Goal: Task Accomplishment & Management: Manage account settings

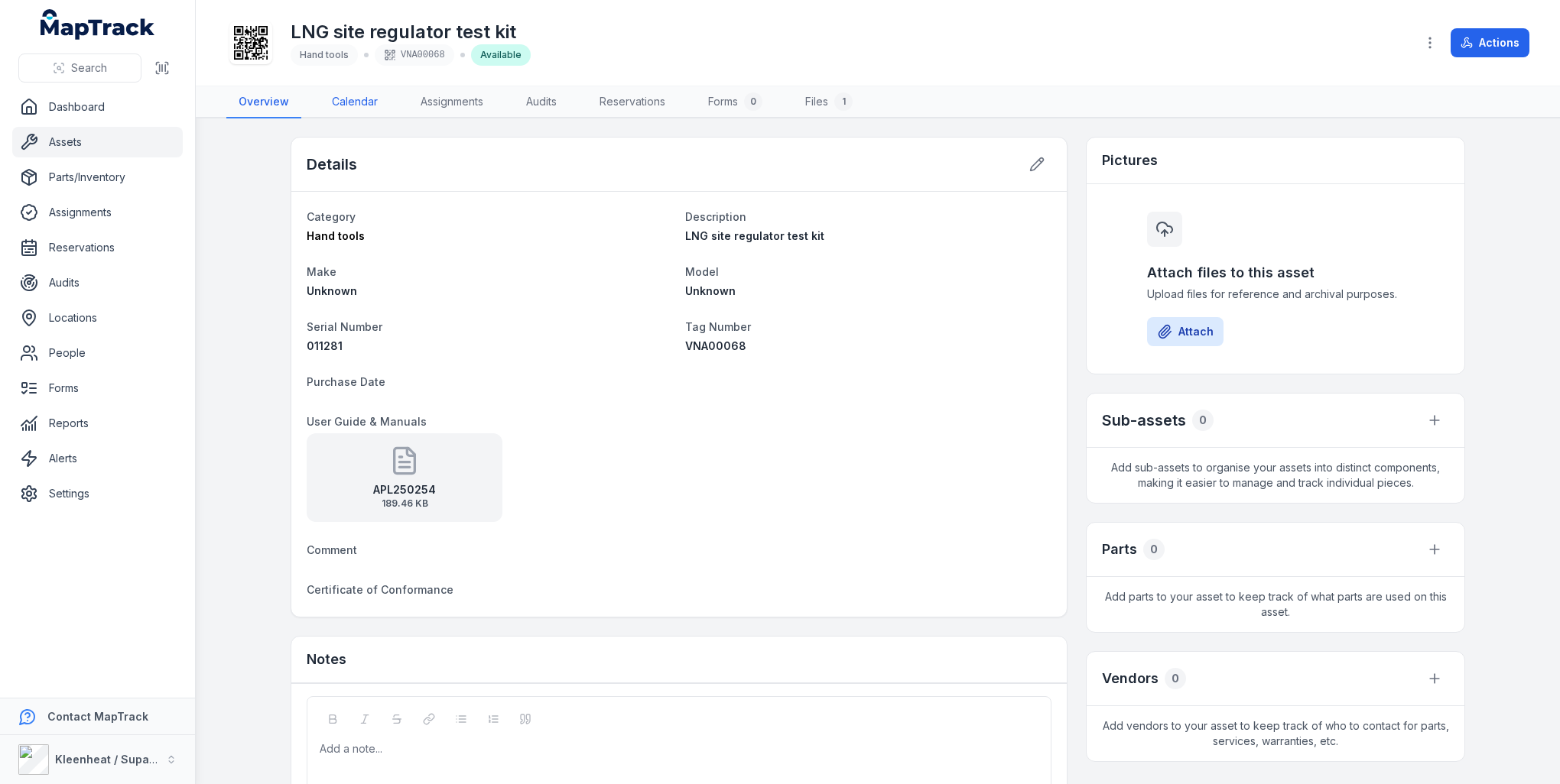
click at [361, 104] on link "Calendar" at bounding box center [355, 102] width 71 height 32
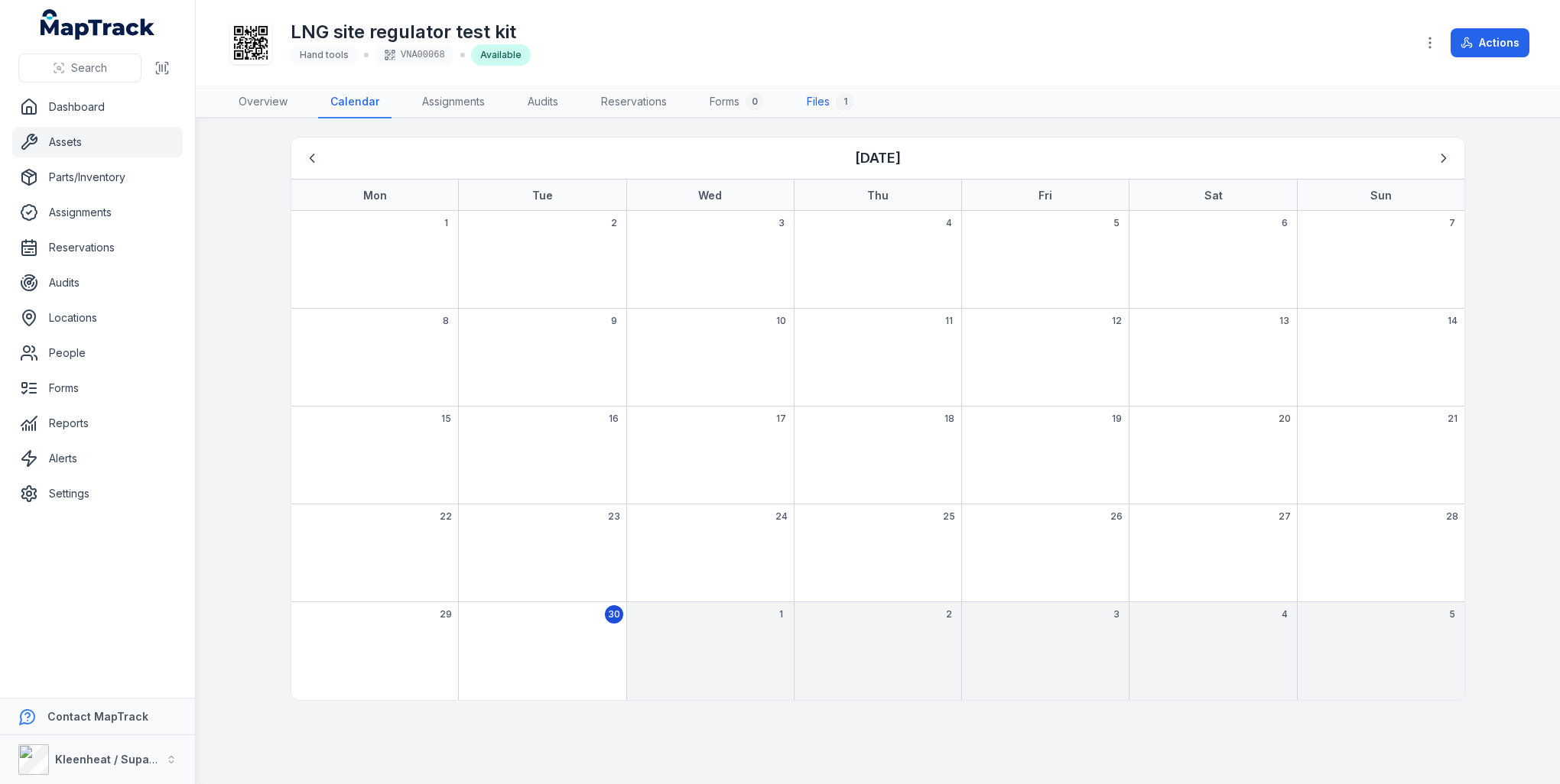
click at [820, 106] on link "Files 1" at bounding box center [831, 102] width 72 height 32
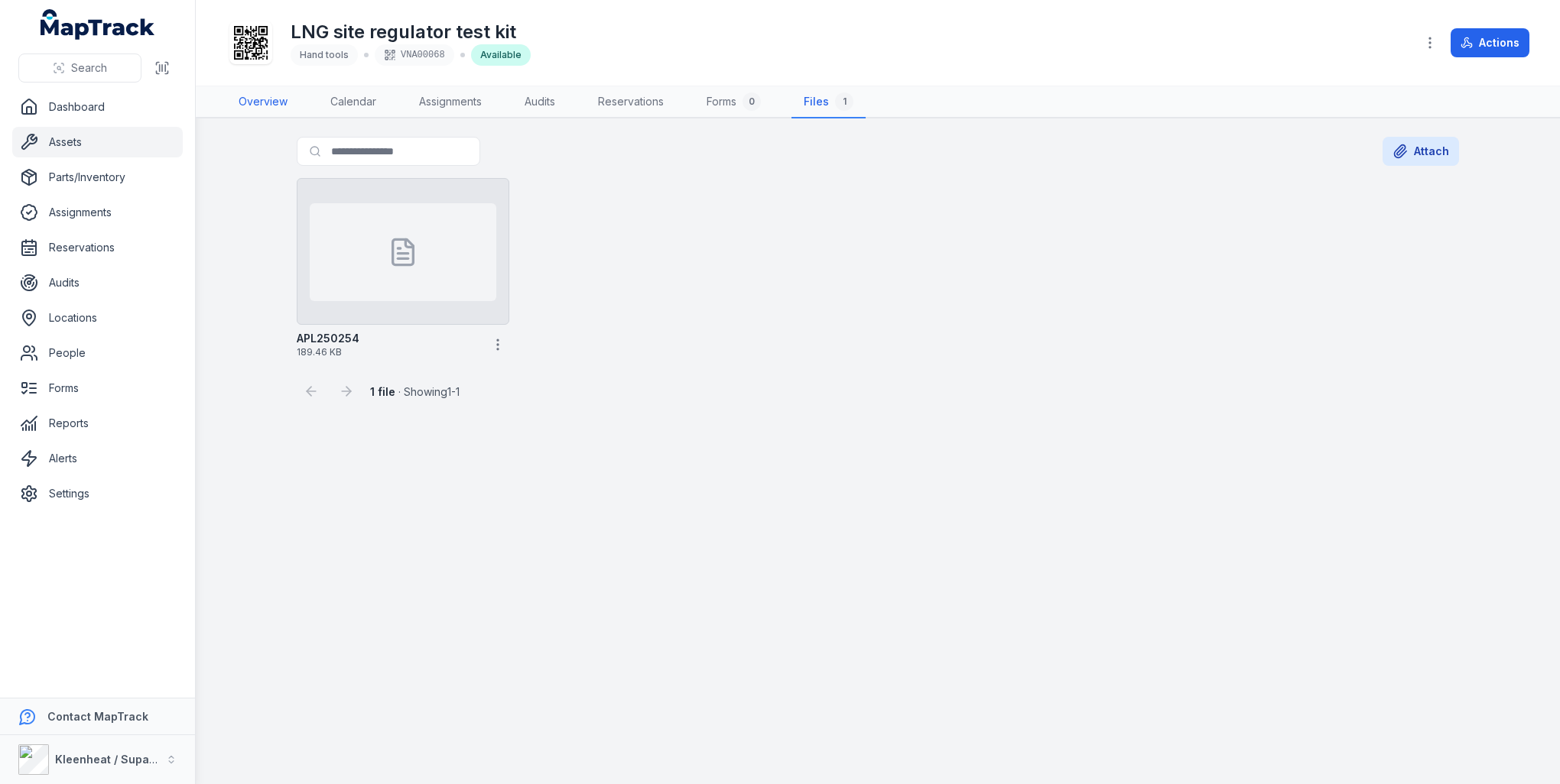
click at [263, 103] on link "Overview" at bounding box center [264, 102] width 74 height 32
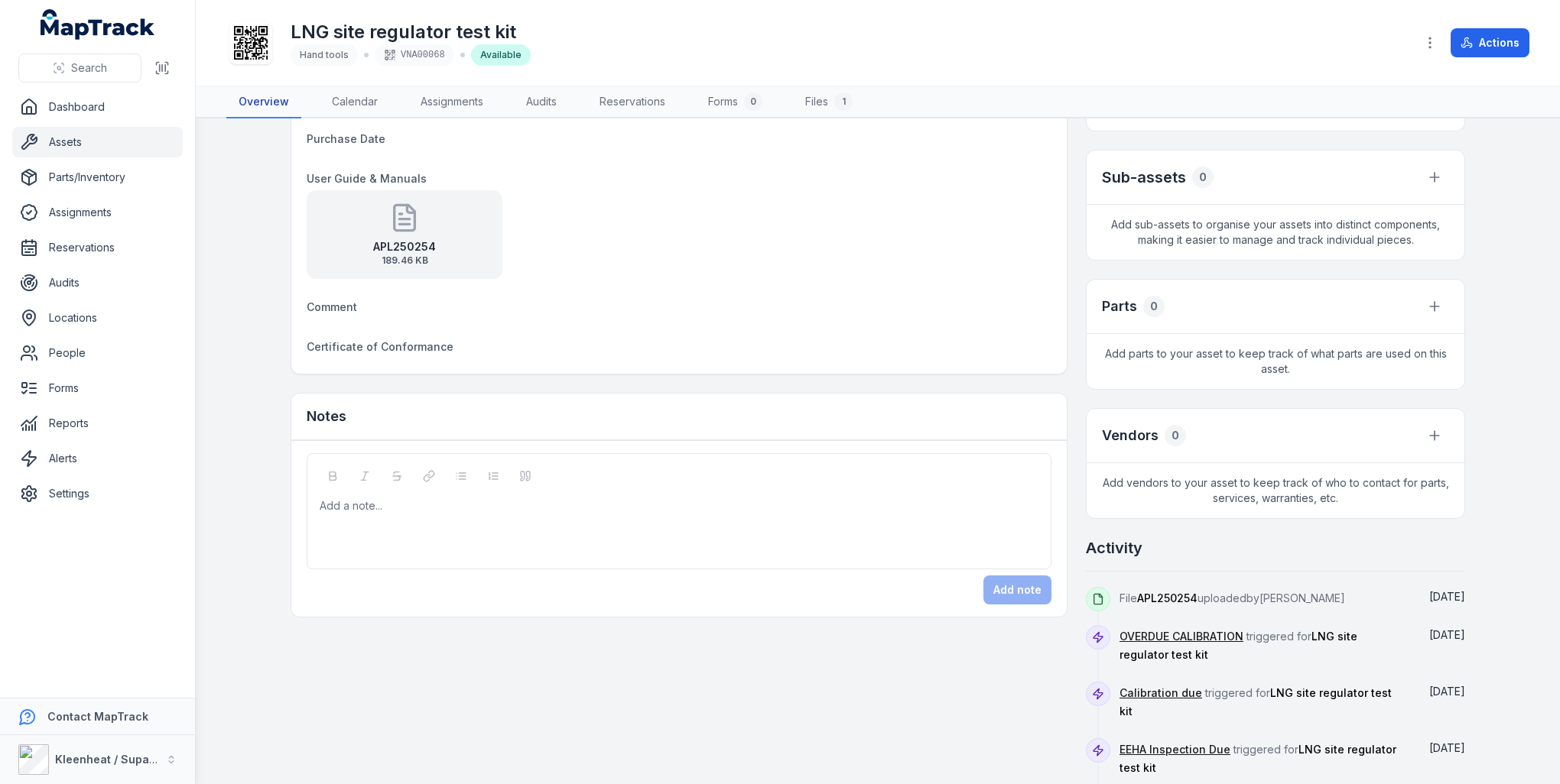
scroll to position [319, 0]
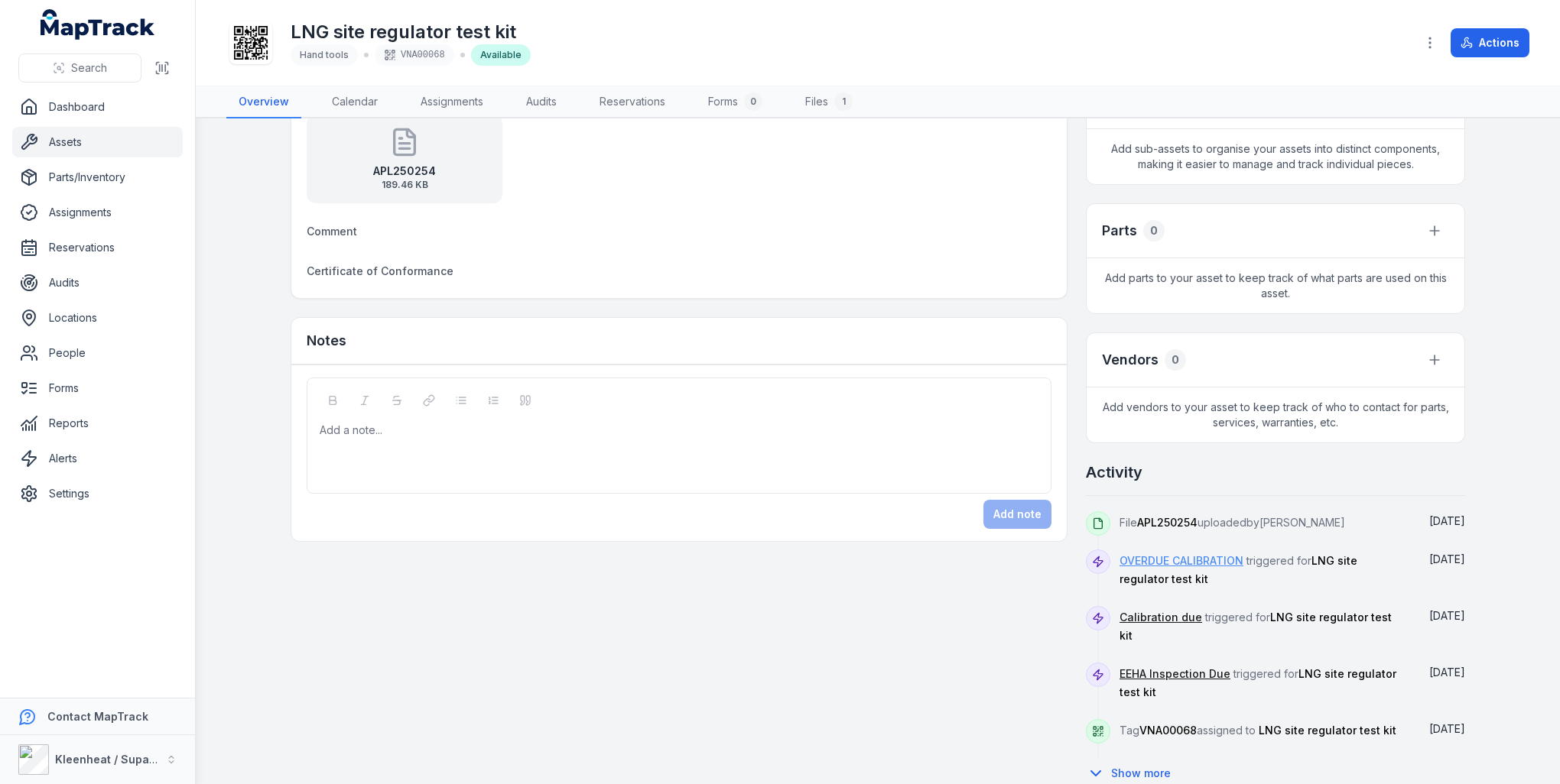
click at [1165, 558] on link "OVERDUE CALIBRATION" at bounding box center [1182, 561] width 124 height 16
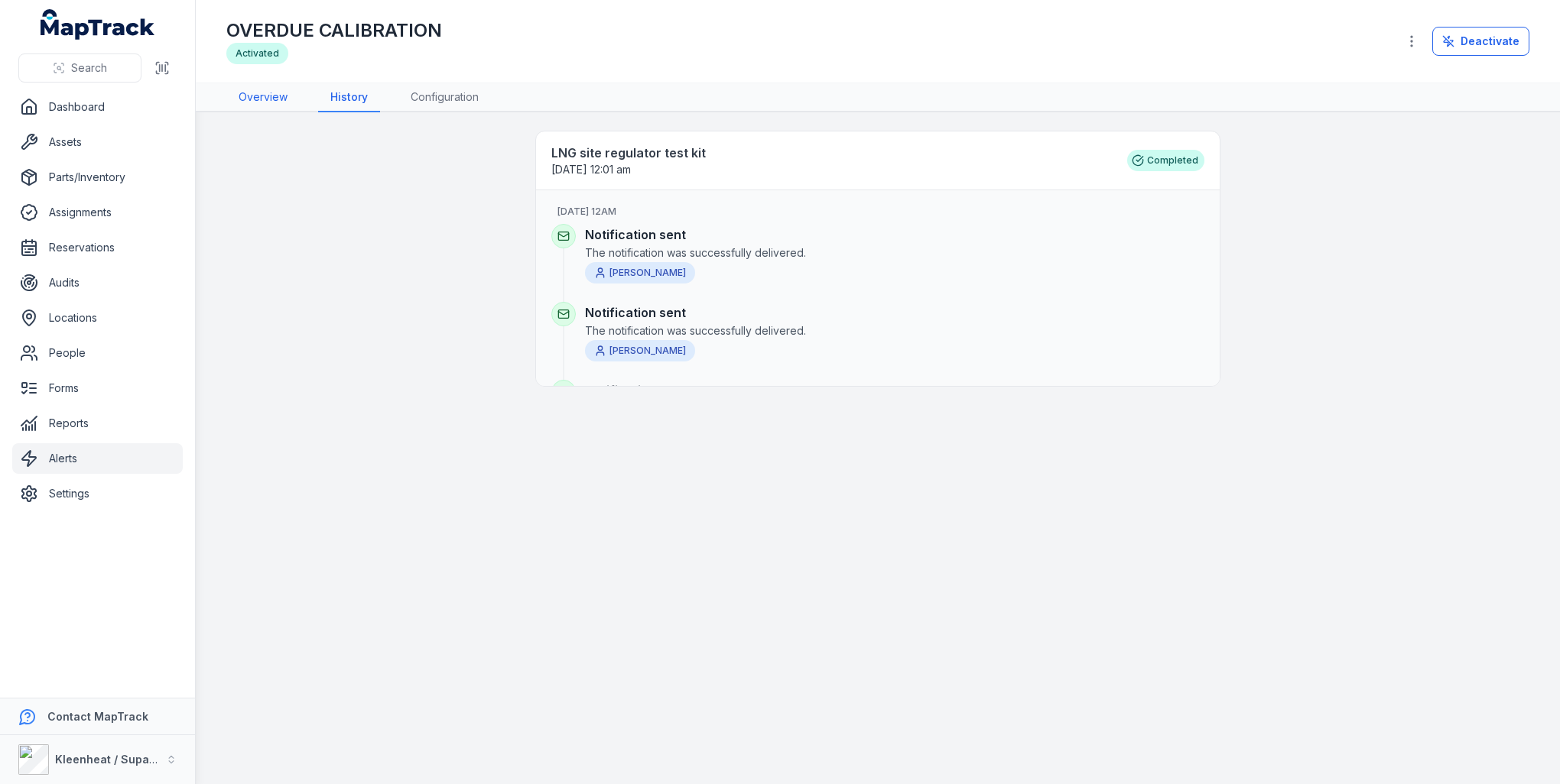
click at [270, 99] on link "Overview" at bounding box center [264, 98] width 74 height 29
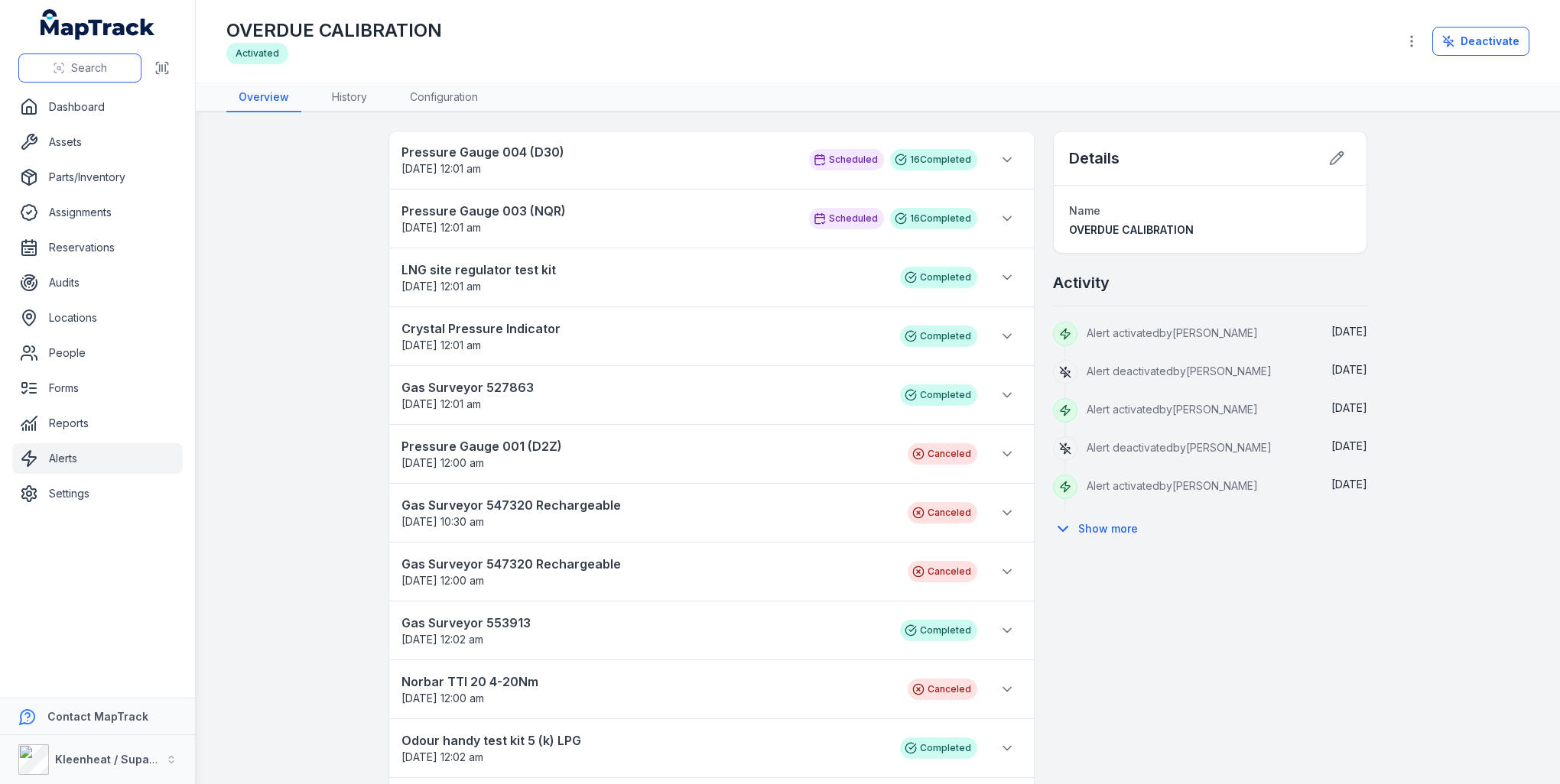
click at [92, 72] on span "Search" at bounding box center [88, 68] width 36 height 16
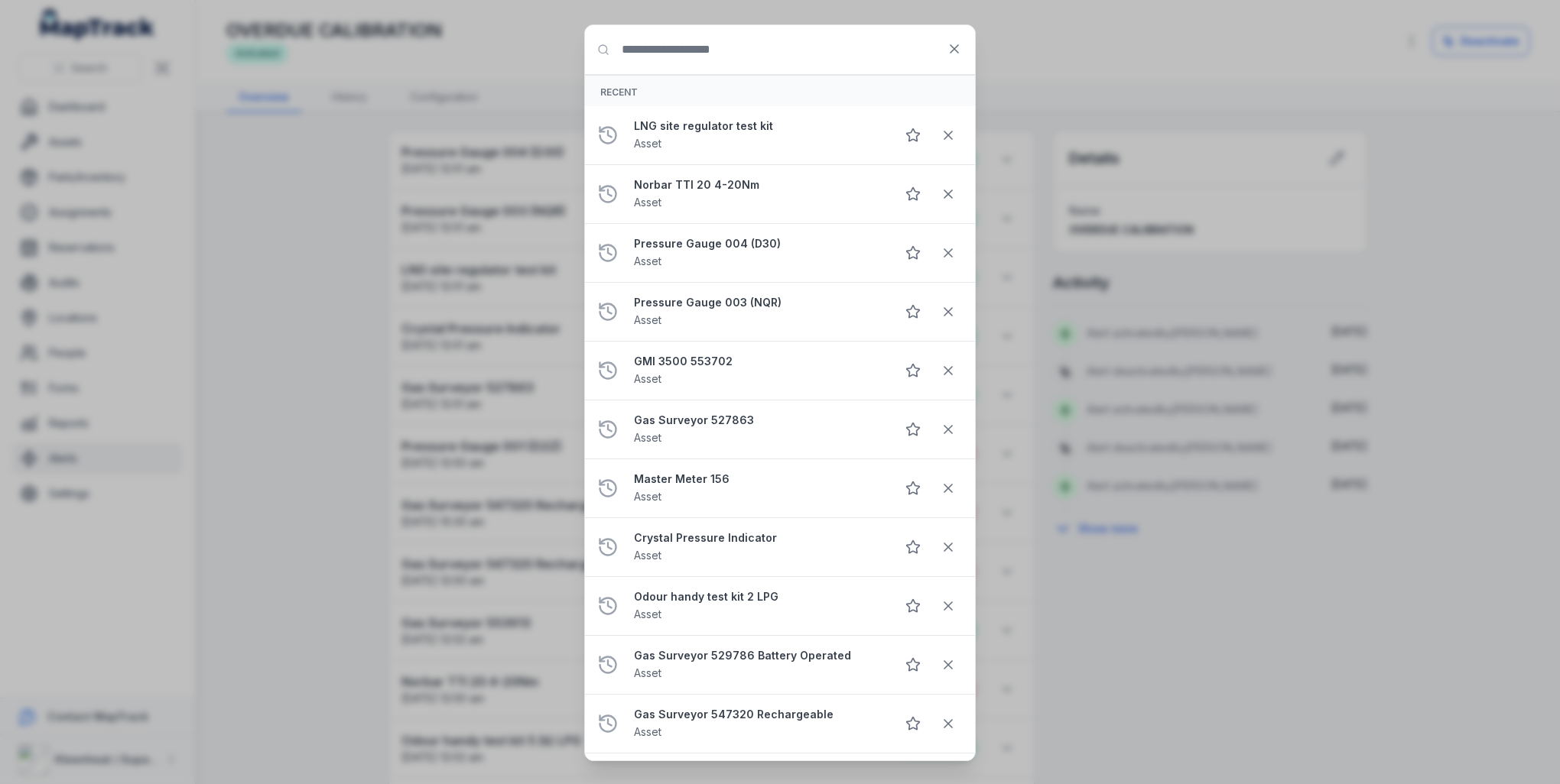
click at [635, 52] on input "Search for anything" at bounding box center [780, 49] width 390 height 48
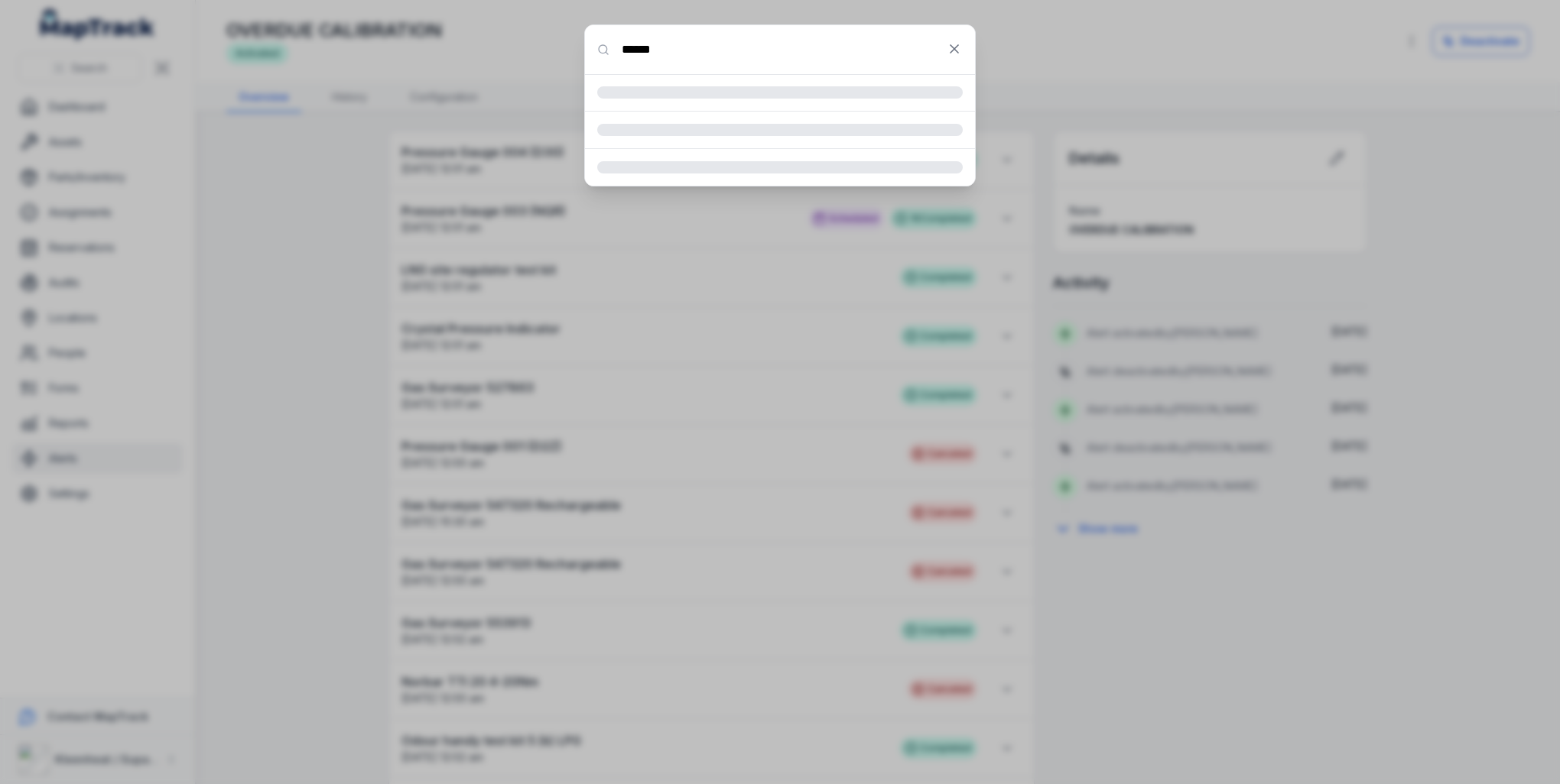
type input "******"
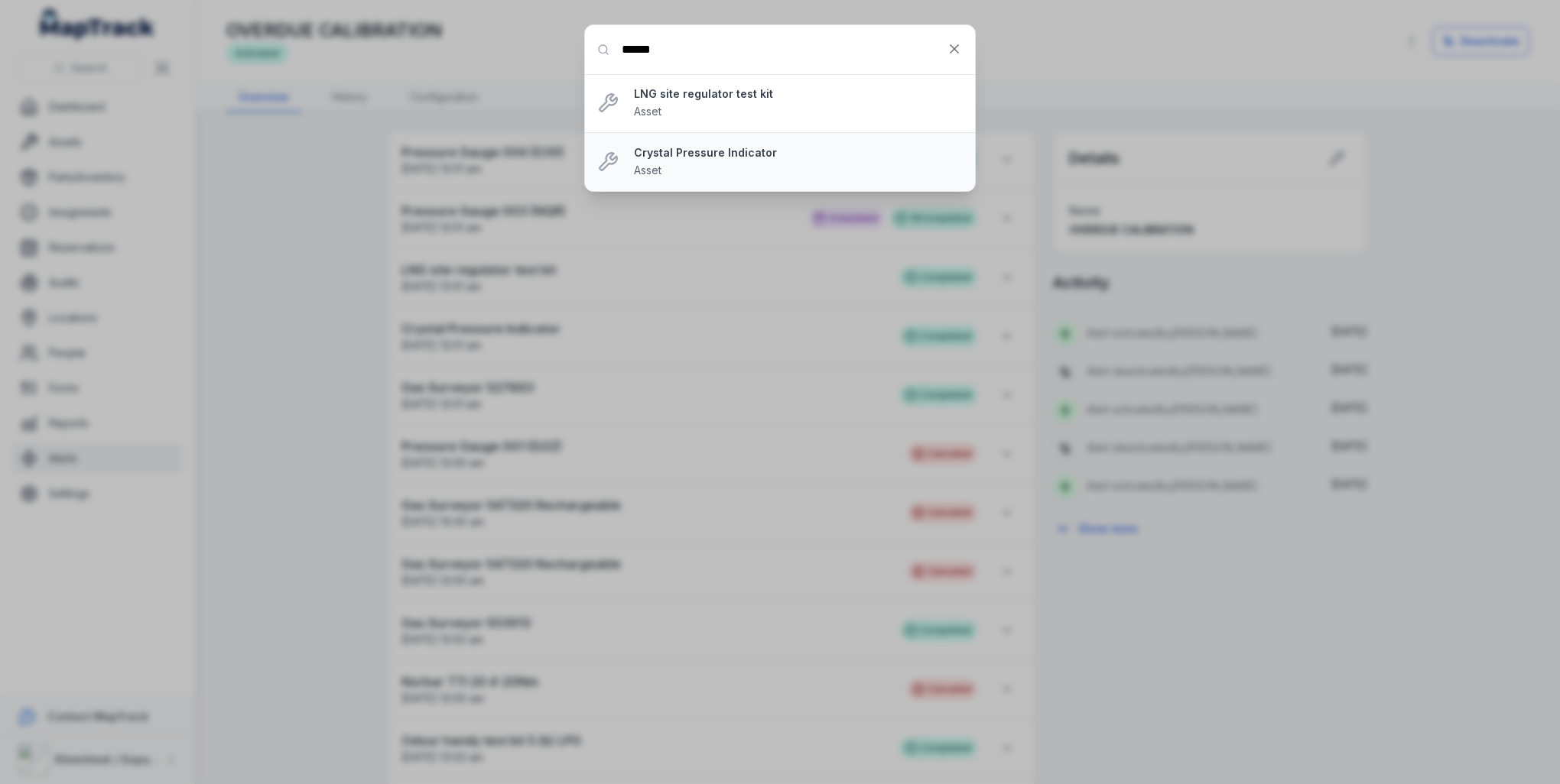
click at [694, 161] on div "Crystal Pressure Indicator Asset" at bounding box center [798, 162] width 329 height 34
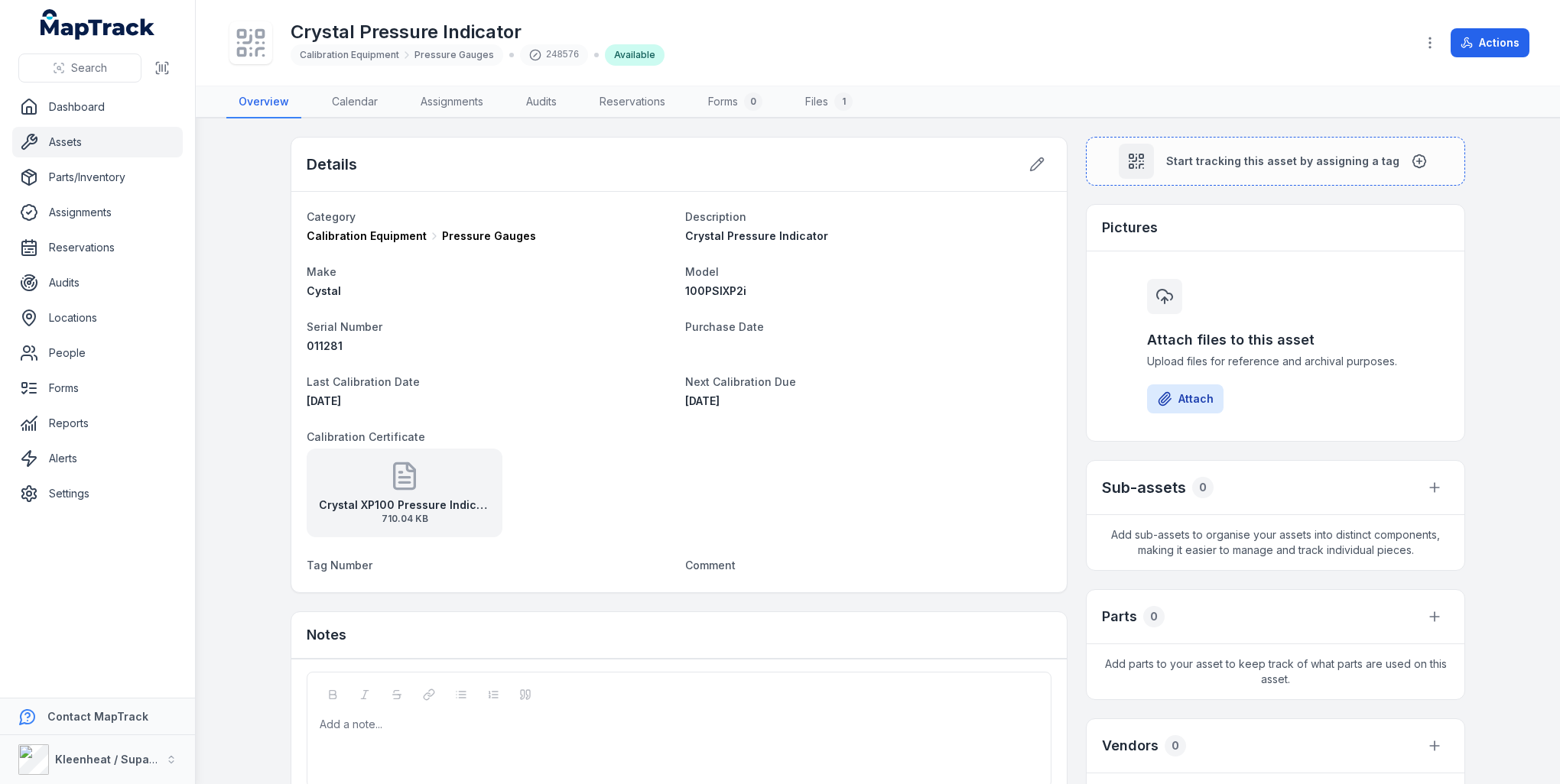
click at [399, 490] on div "Crystal XP100 Pressure Indicator - Copy 710.04 KB" at bounding box center [404, 493] width 196 height 89
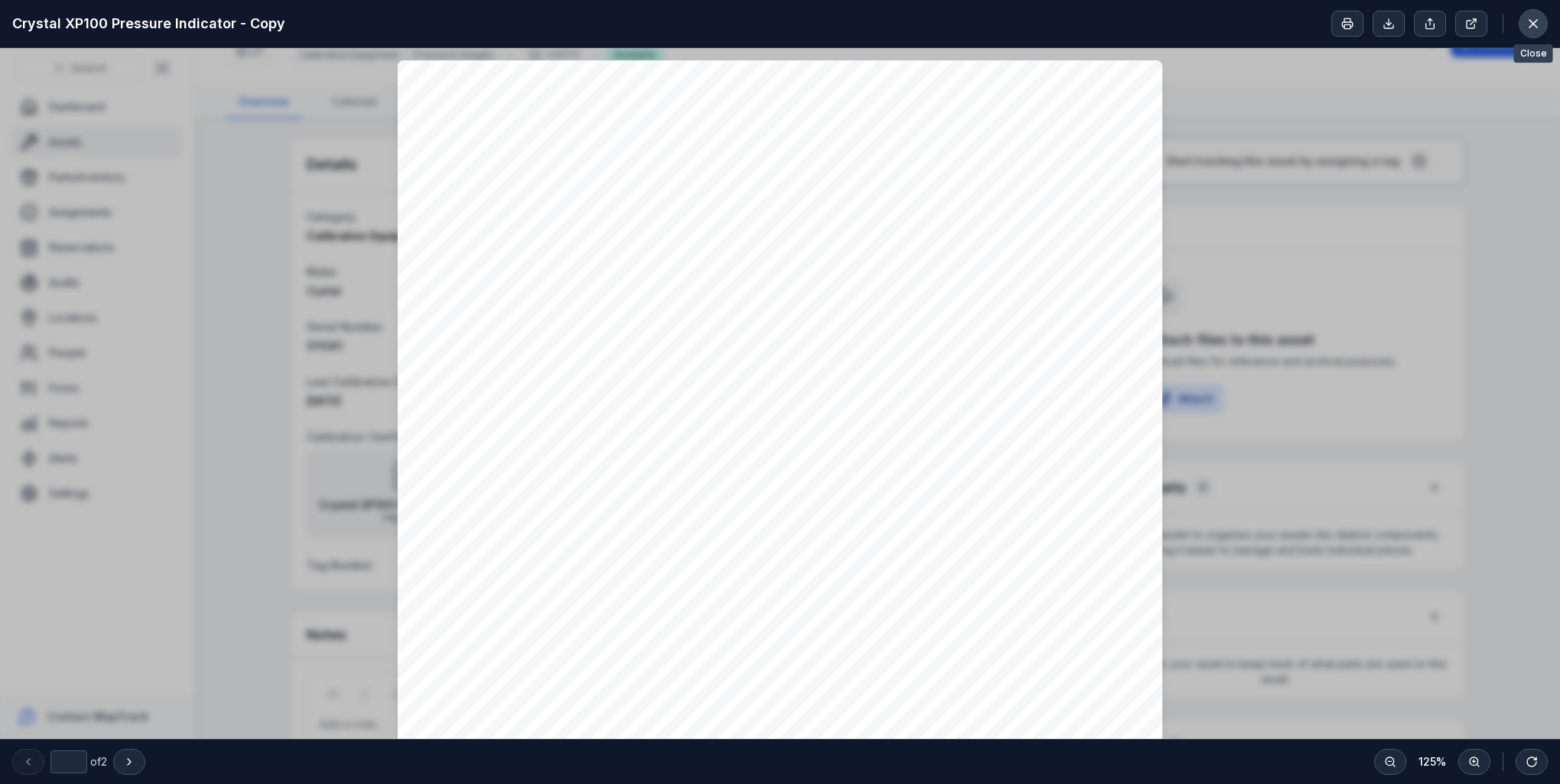
click at [1527, 23] on icon at bounding box center [1534, 24] width 16 height 16
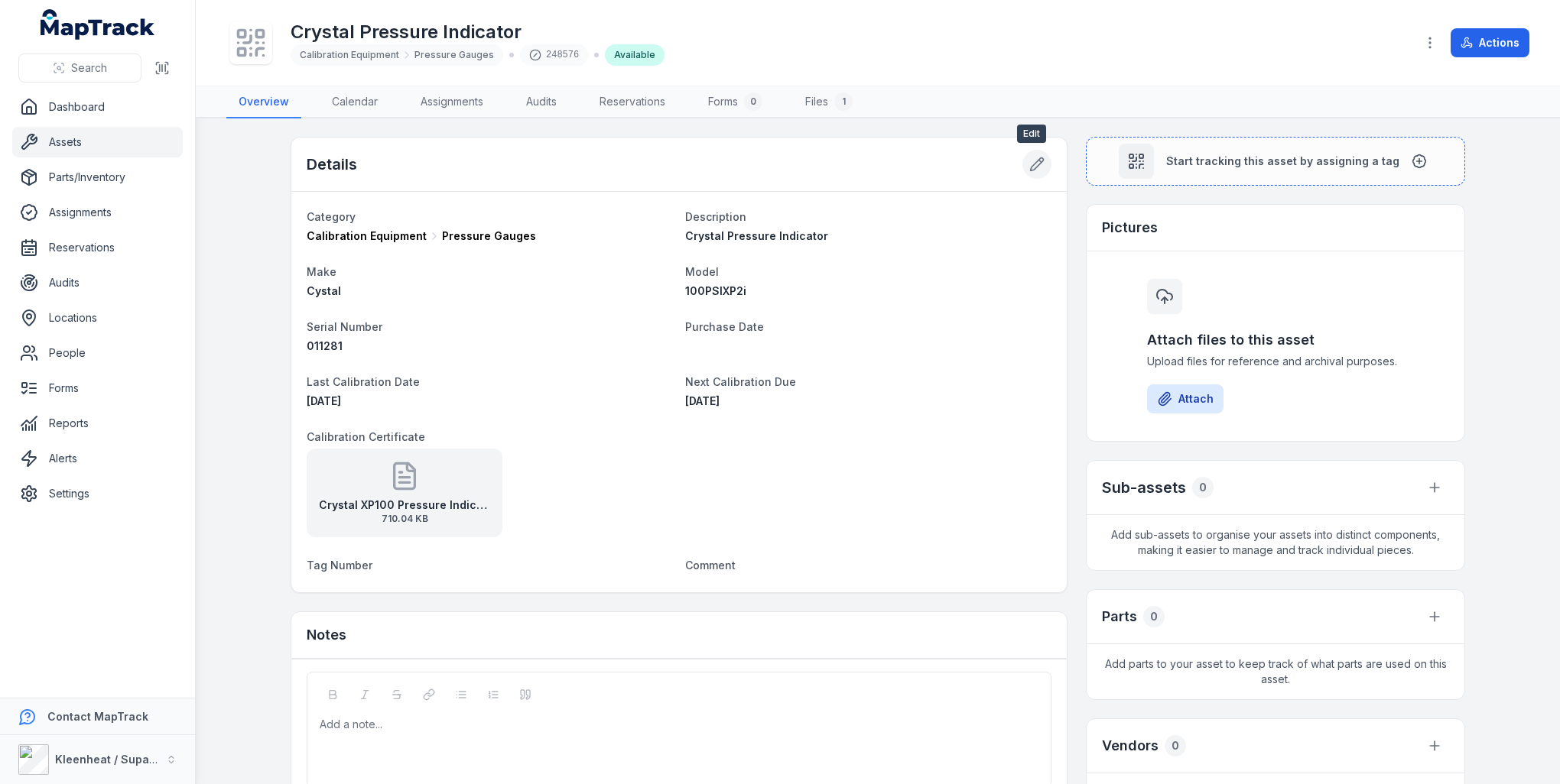
click at [1031, 162] on icon at bounding box center [1037, 165] width 16 height 16
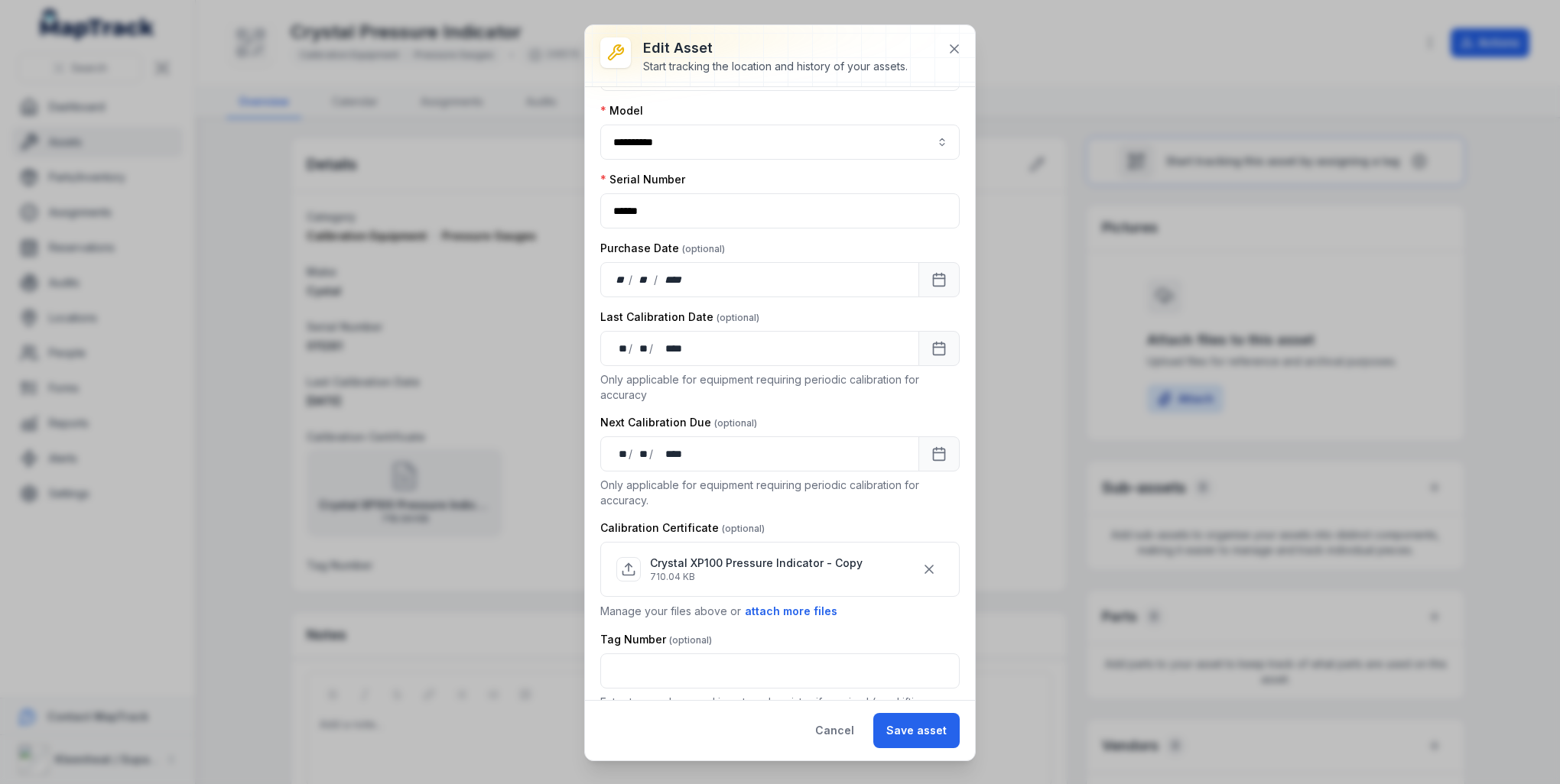
scroll to position [230, 0]
click at [922, 566] on icon "button" at bounding box center [930, 569] width 16 height 16
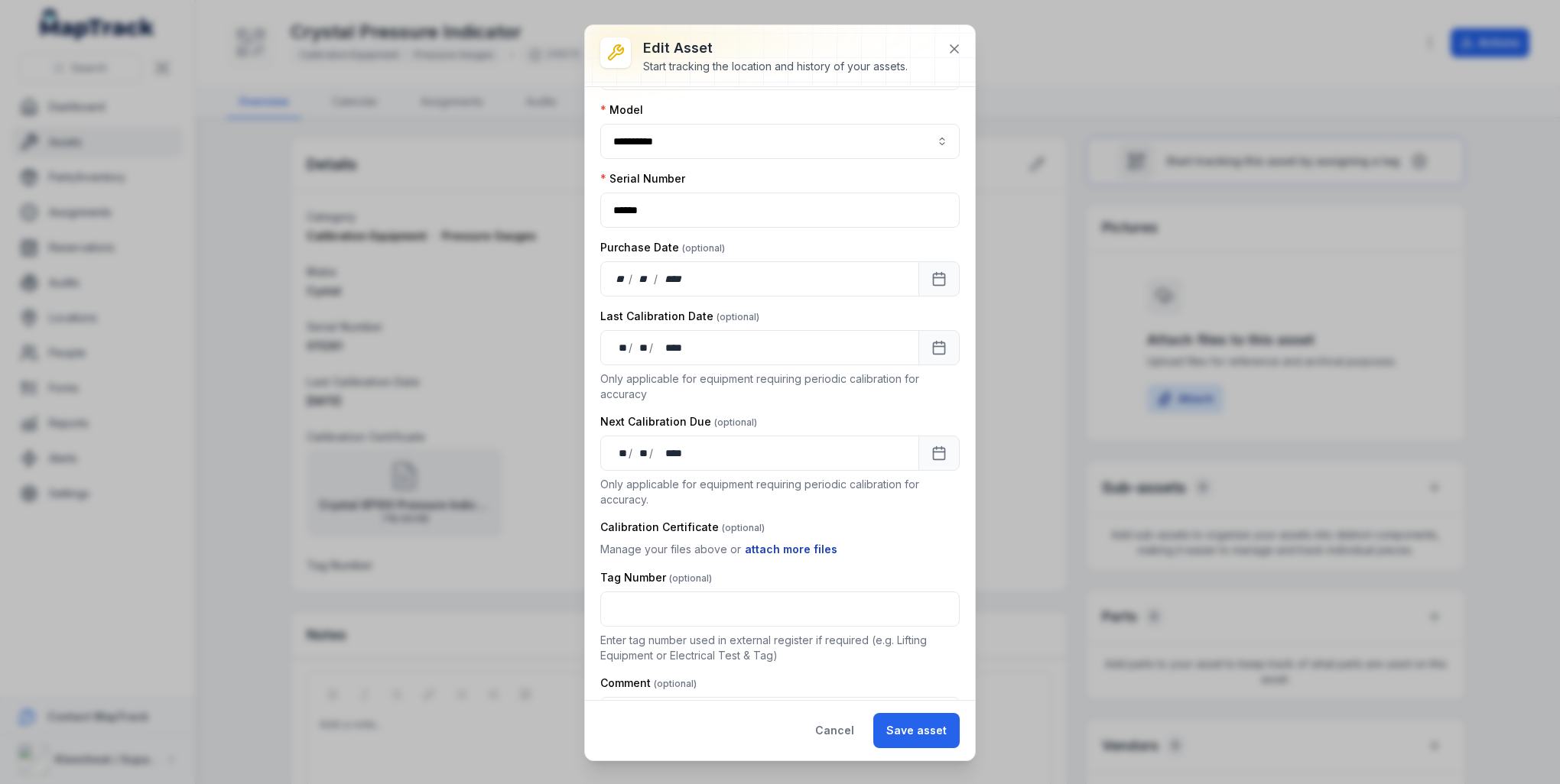
click at [779, 546] on button "attach more files" at bounding box center [791, 549] width 94 height 16
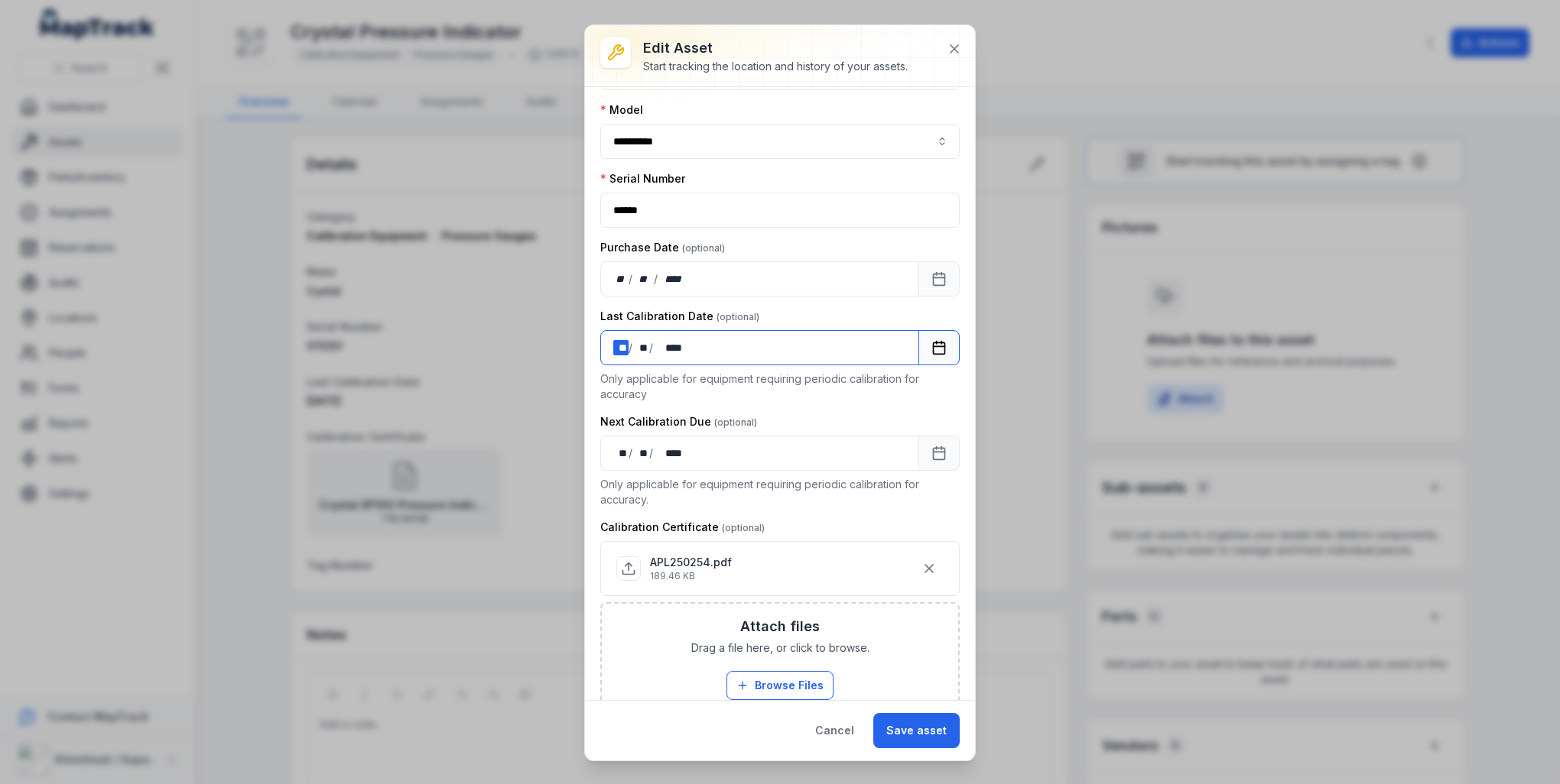
drag, startPoint x: 615, startPoint y: 346, endPoint x: 623, endPoint y: 342, distance: 8.9
click at [623, 342] on div "** **" at bounding box center [621, 348] width 16 height 16
click at [614, 448] on div "** **" at bounding box center [621, 454] width 16 height 16
click at [924, 730] on button "Save asset" at bounding box center [916, 731] width 86 height 35
